Goal: Navigation & Orientation: Go to known website

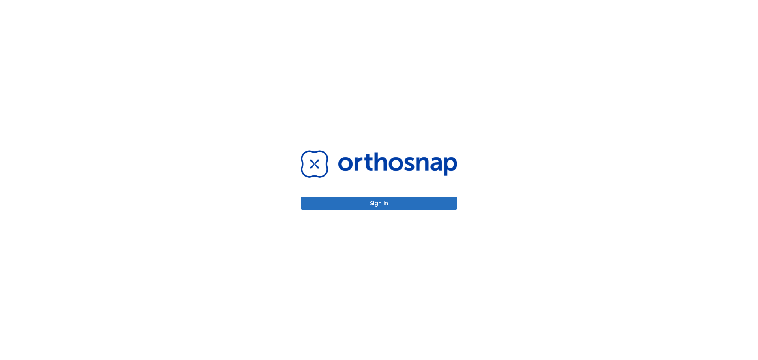
click at [398, 199] on button "Sign in" at bounding box center [379, 203] width 156 height 13
